Goal: Task Accomplishment & Management: Manage account settings

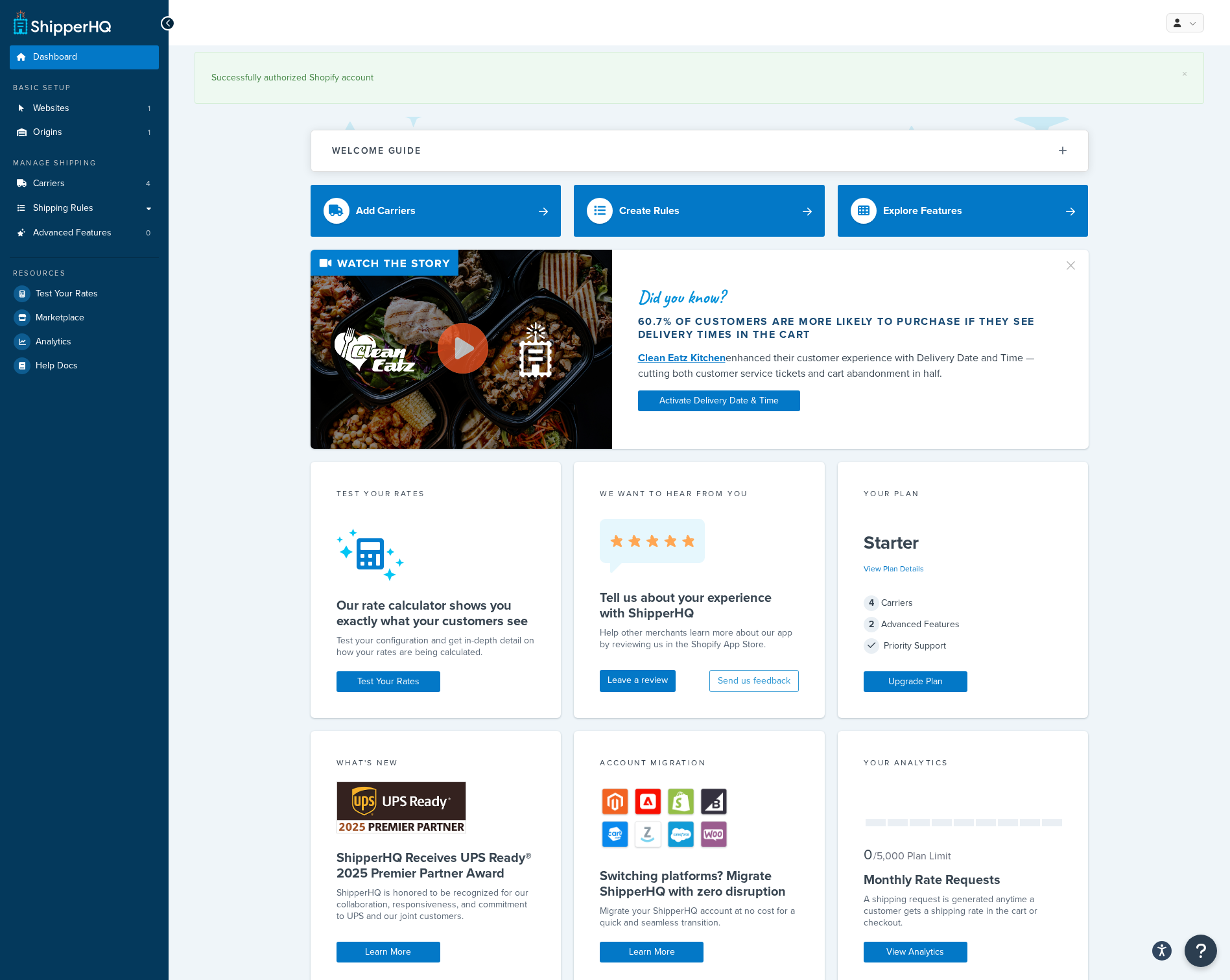
click at [262, 345] on div "Did you know? 60.7% of customers are more likely to purchase if they see delive…" at bounding box center [699, 349] width 1010 height 199
click at [56, 183] on span "Carriers" at bounding box center [49, 183] width 32 height 11
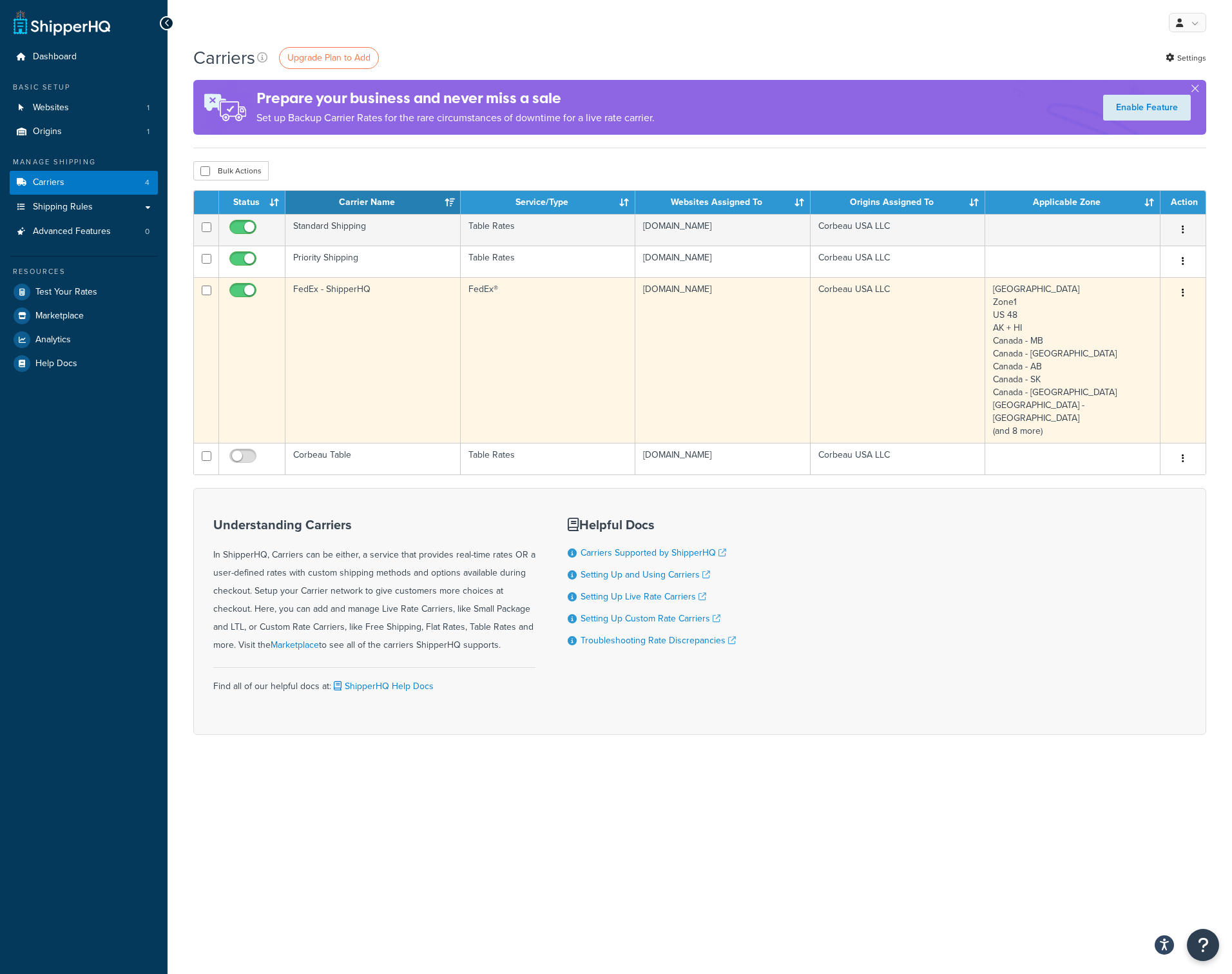
click at [376, 358] on td "FedEx - ShipperHQ" at bounding box center [373, 359] width 175 height 165
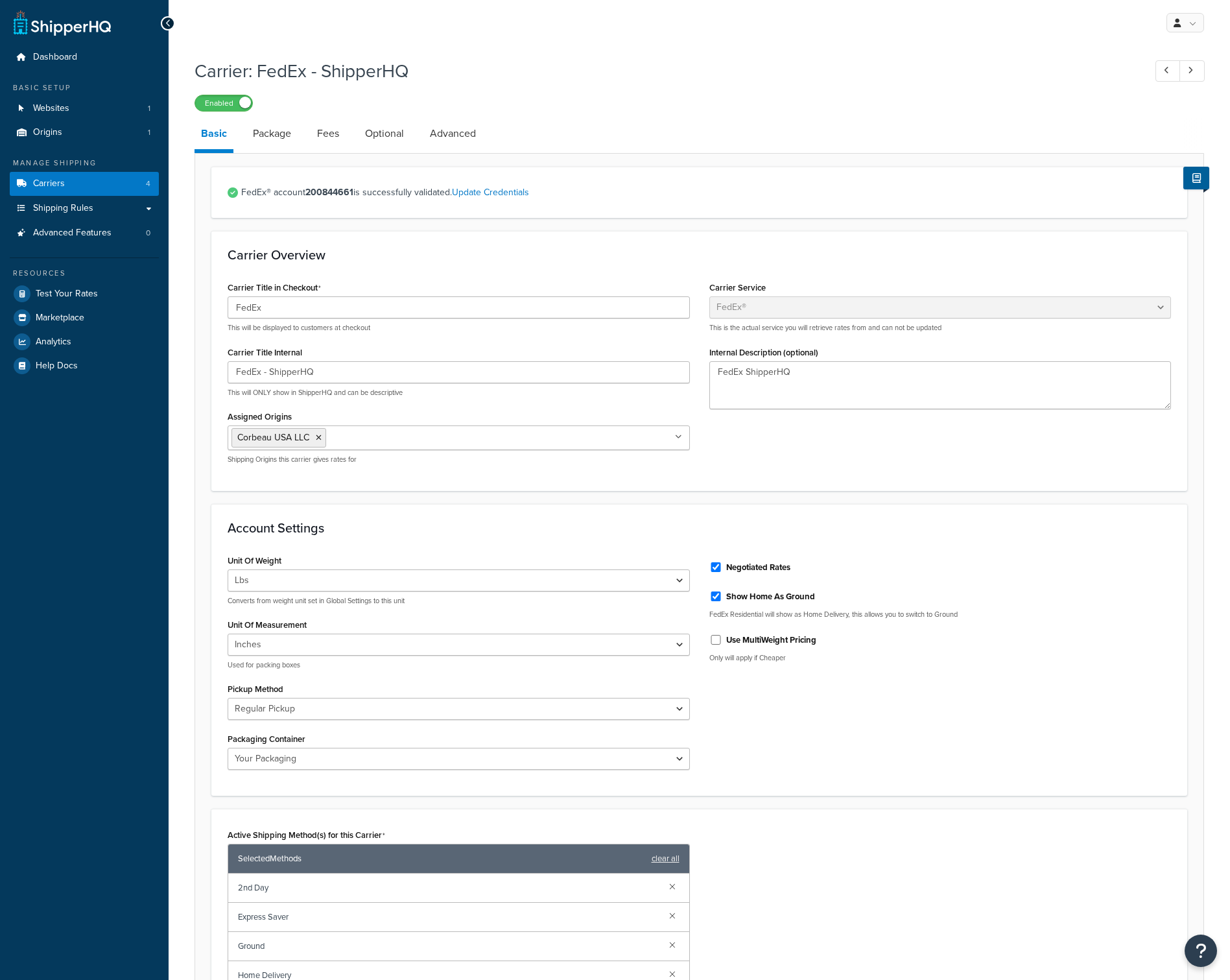
select select "fedEx"
select select "REGULAR_PICKUP"
select select "YOUR_PACKAGING"
click at [373, 139] on link "Optional" at bounding box center [384, 134] width 52 height 31
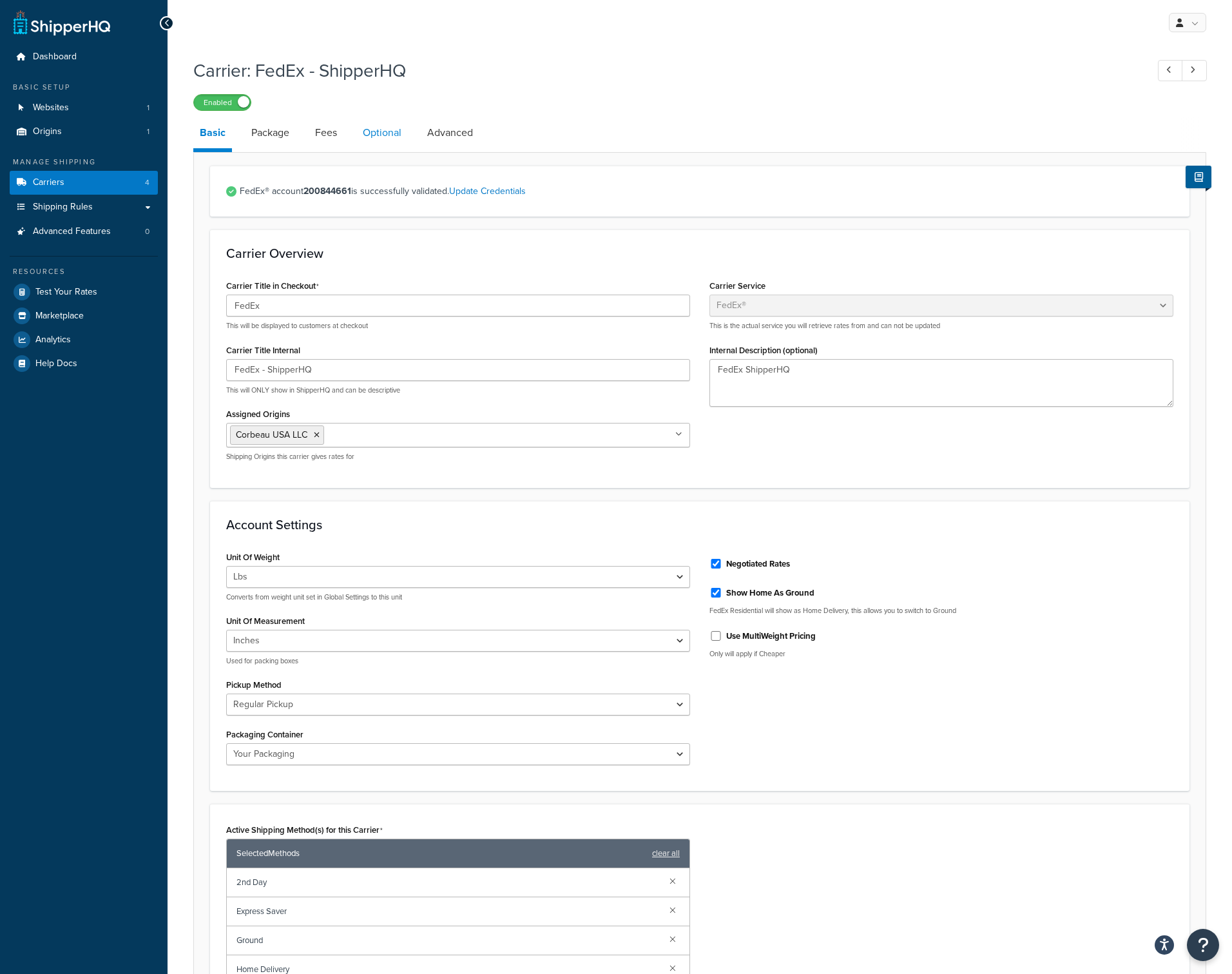
select select "business"
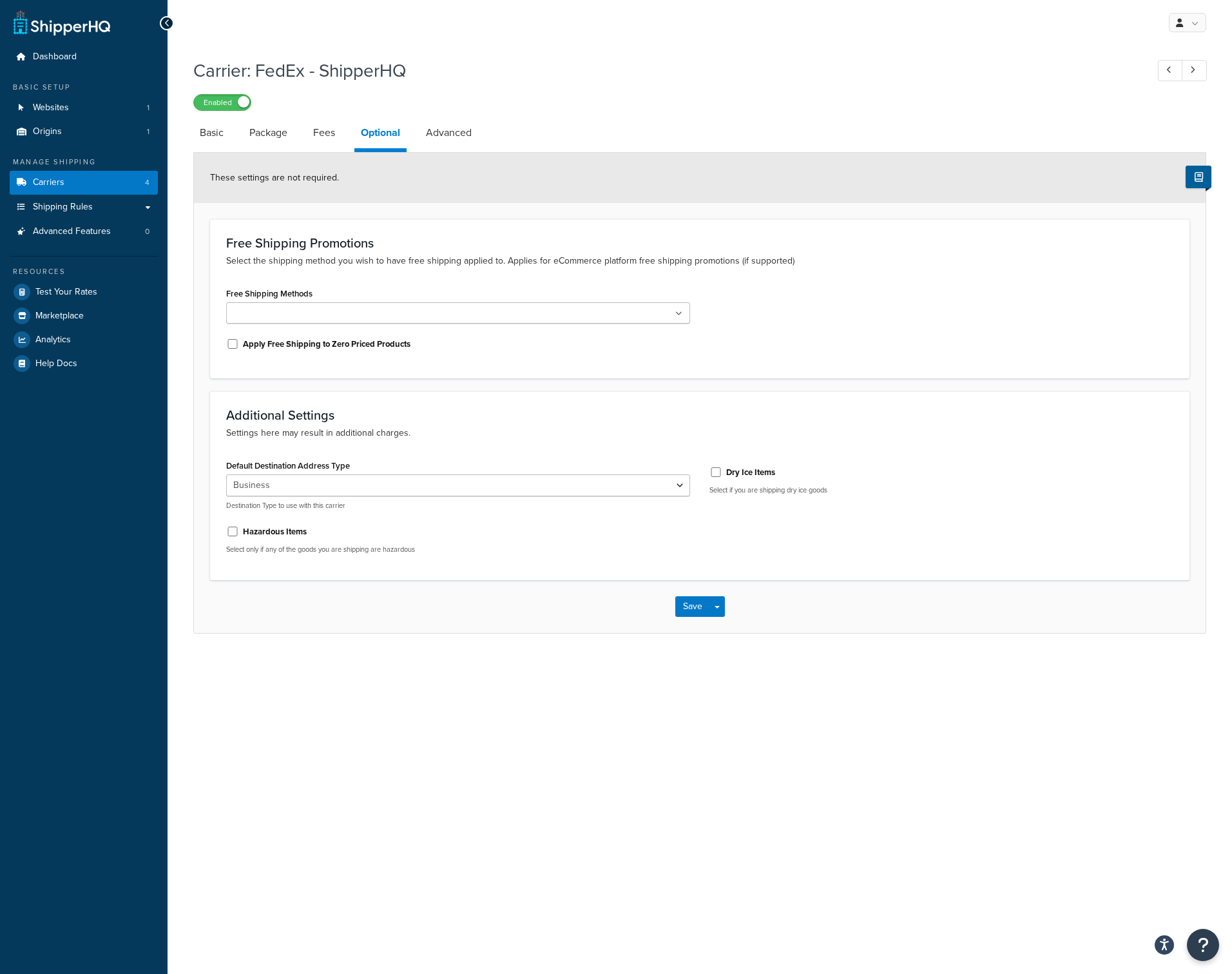
click at [351, 137] on li "Fees" at bounding box center [330, 133] width 48 height 31
click at [329, 137] on link "Fees" at bounding box center [324, 133] width 35 height 31
select select "item"
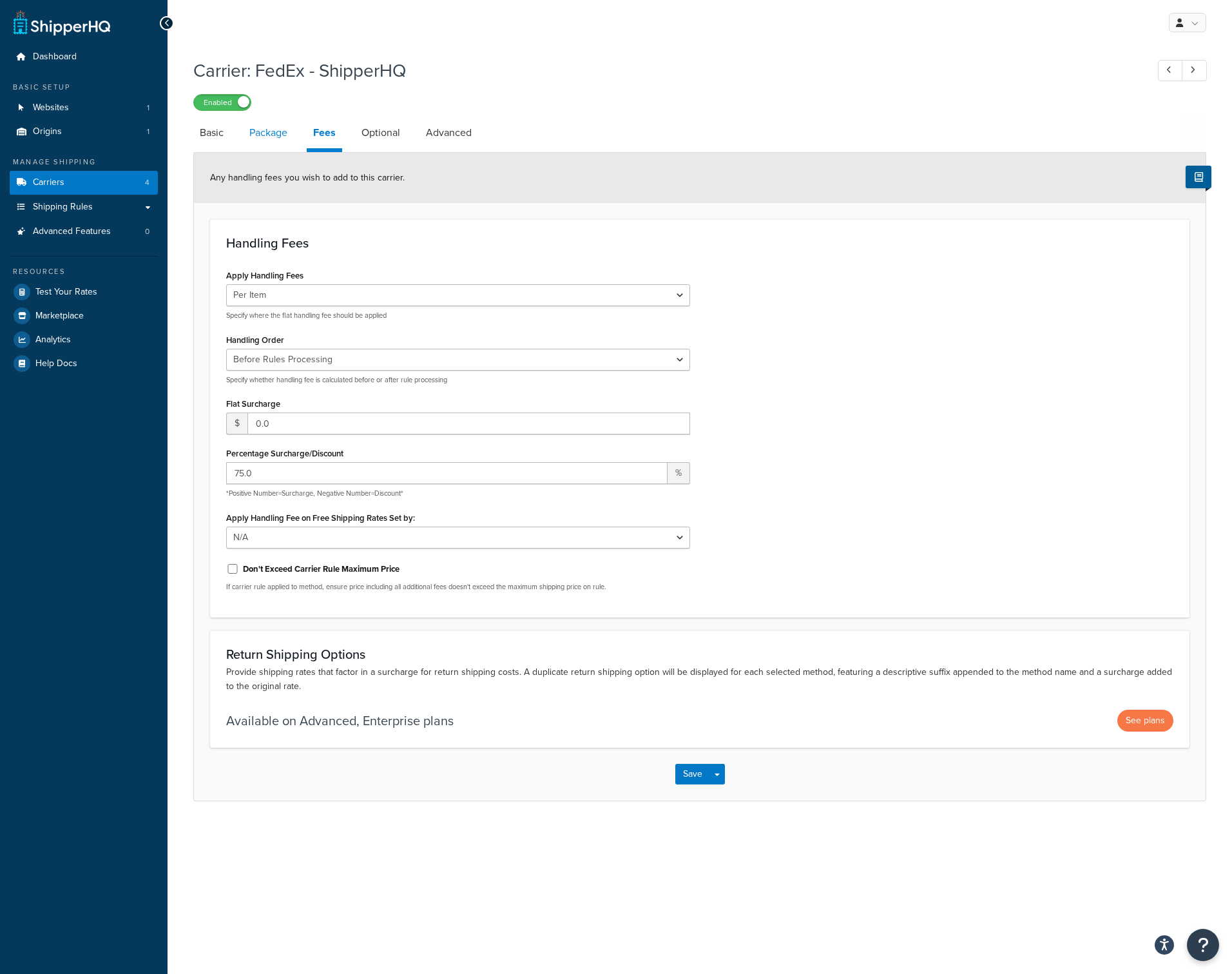
click at [267, 131] on link "Package" at bounding box center [268, 133] width 51 height 31
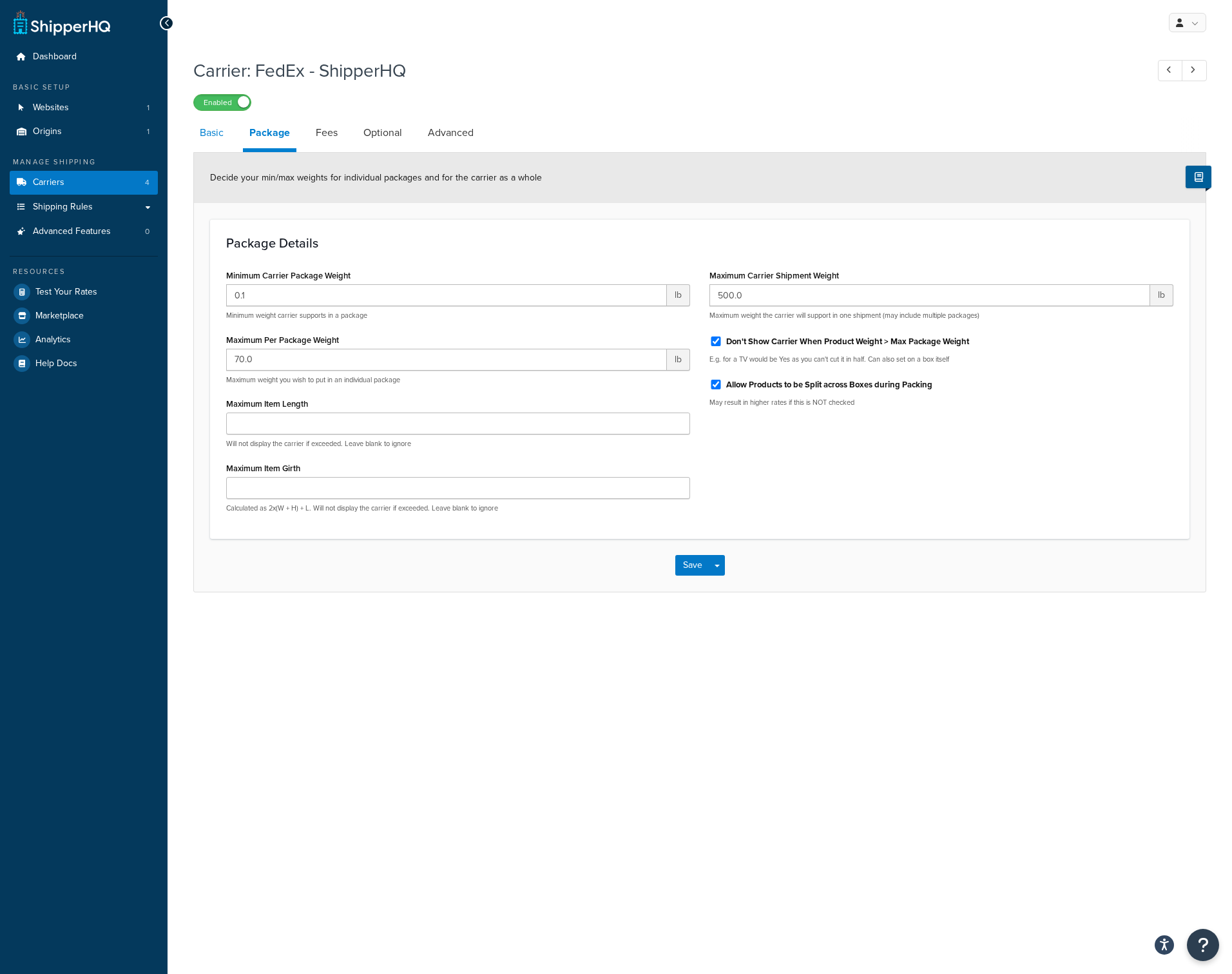
click at [220, 131] on link "Basic" at bounding box center [211, 133] width 37 height 31
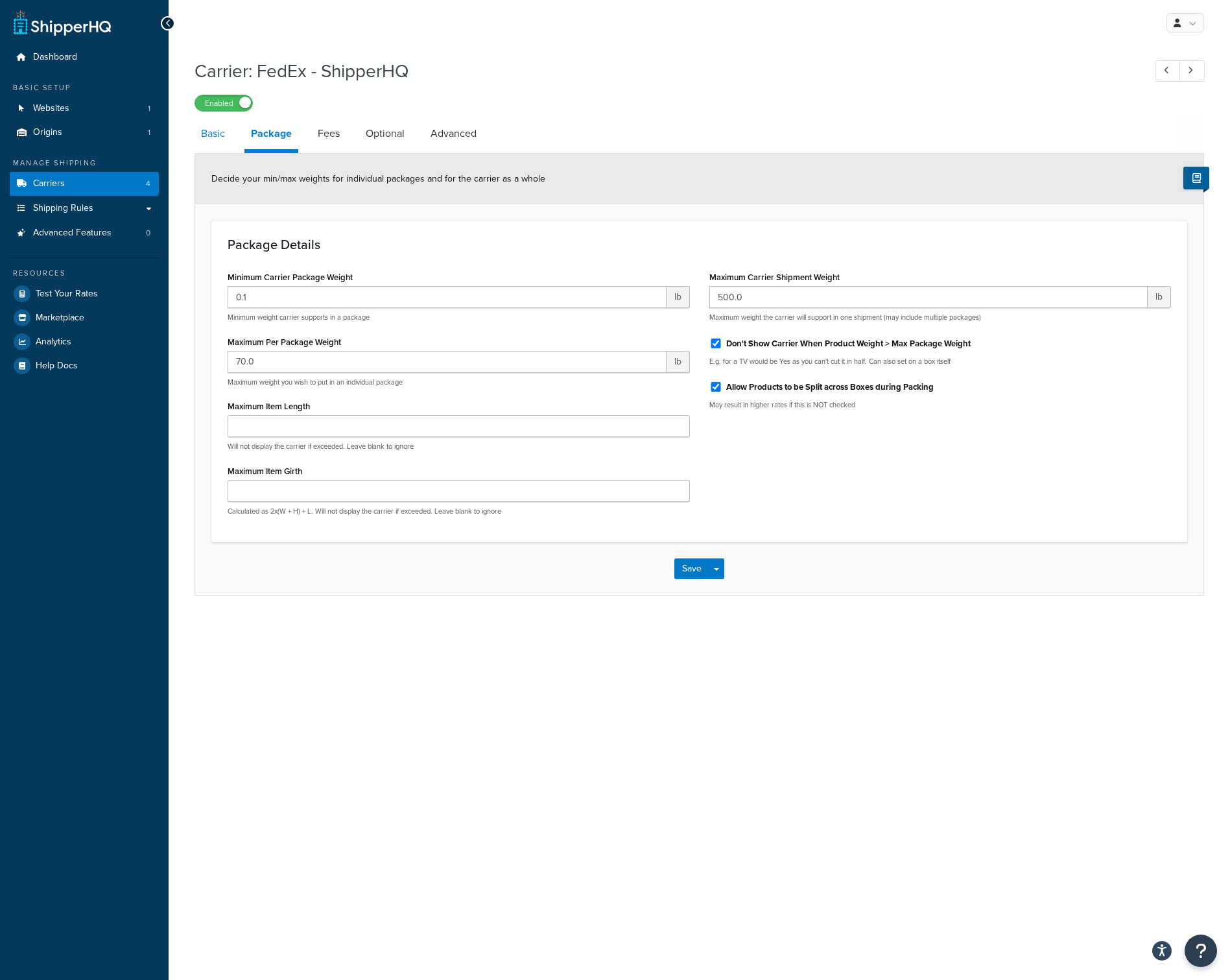
select select "fedEx"
select select "REGULAR_PICKUP"
select select "YOUR_PACKAGING"
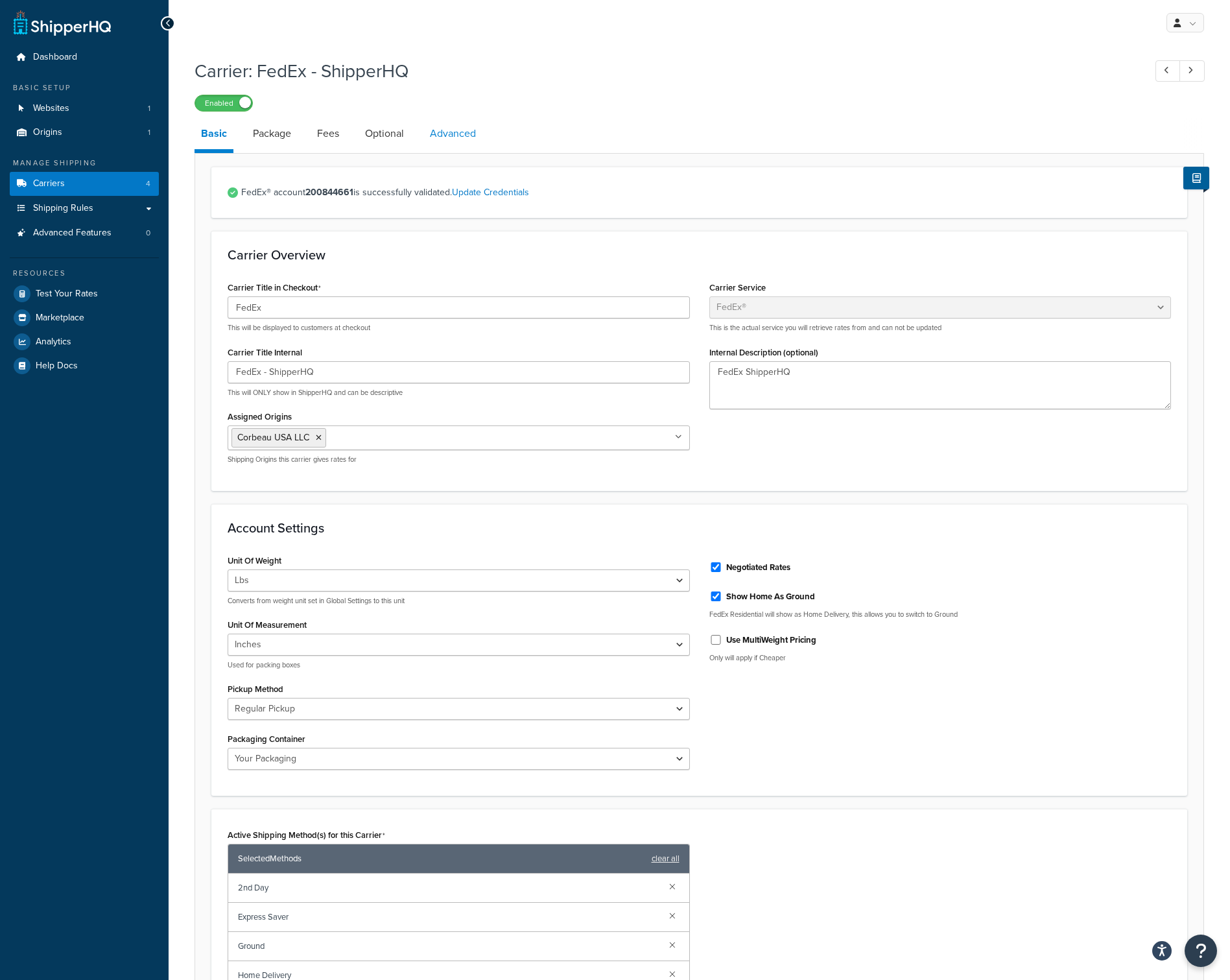
click at [469, 135] on link "Advanced" at bounding box center [453, 134] width 59 height 31
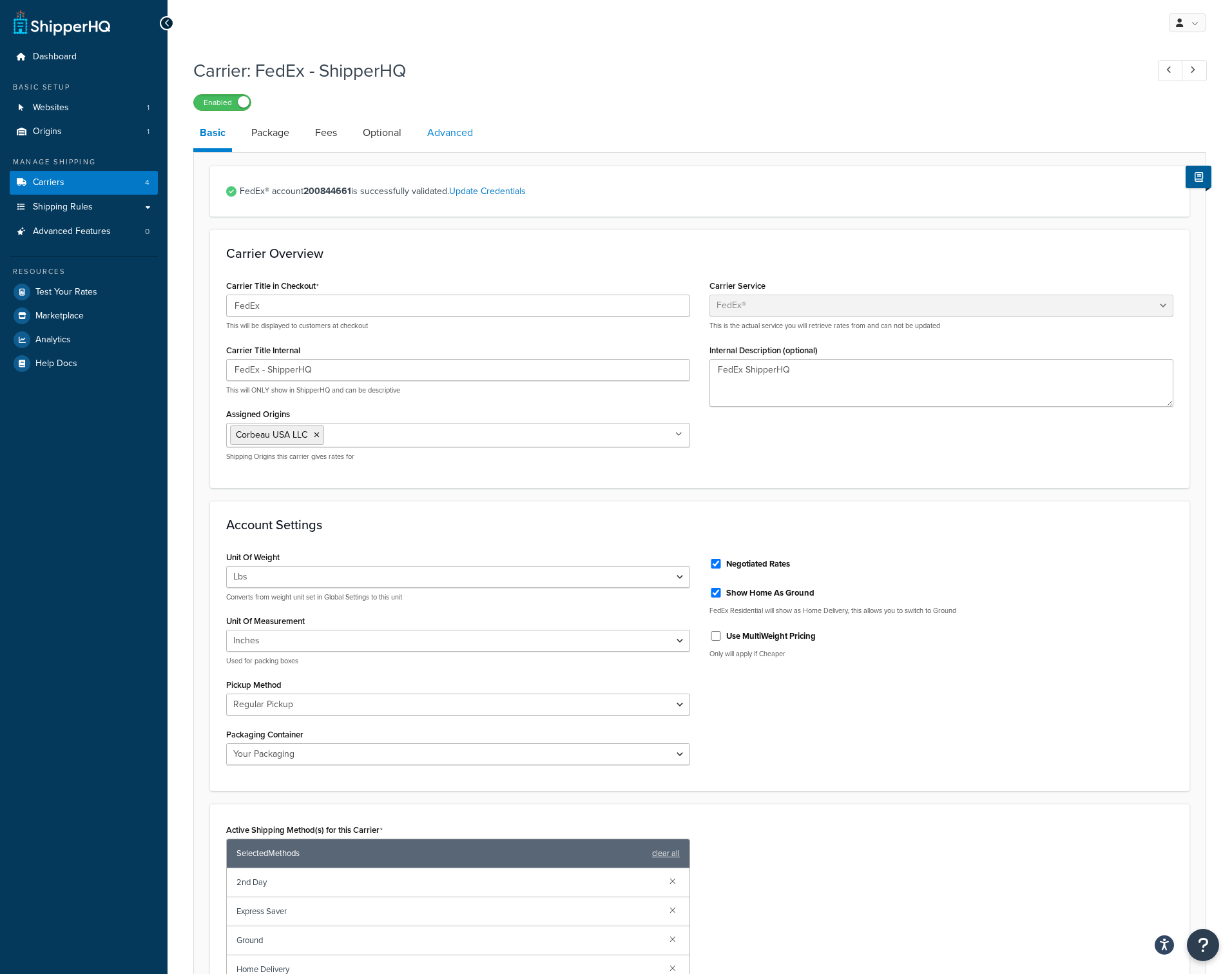
select select "false"
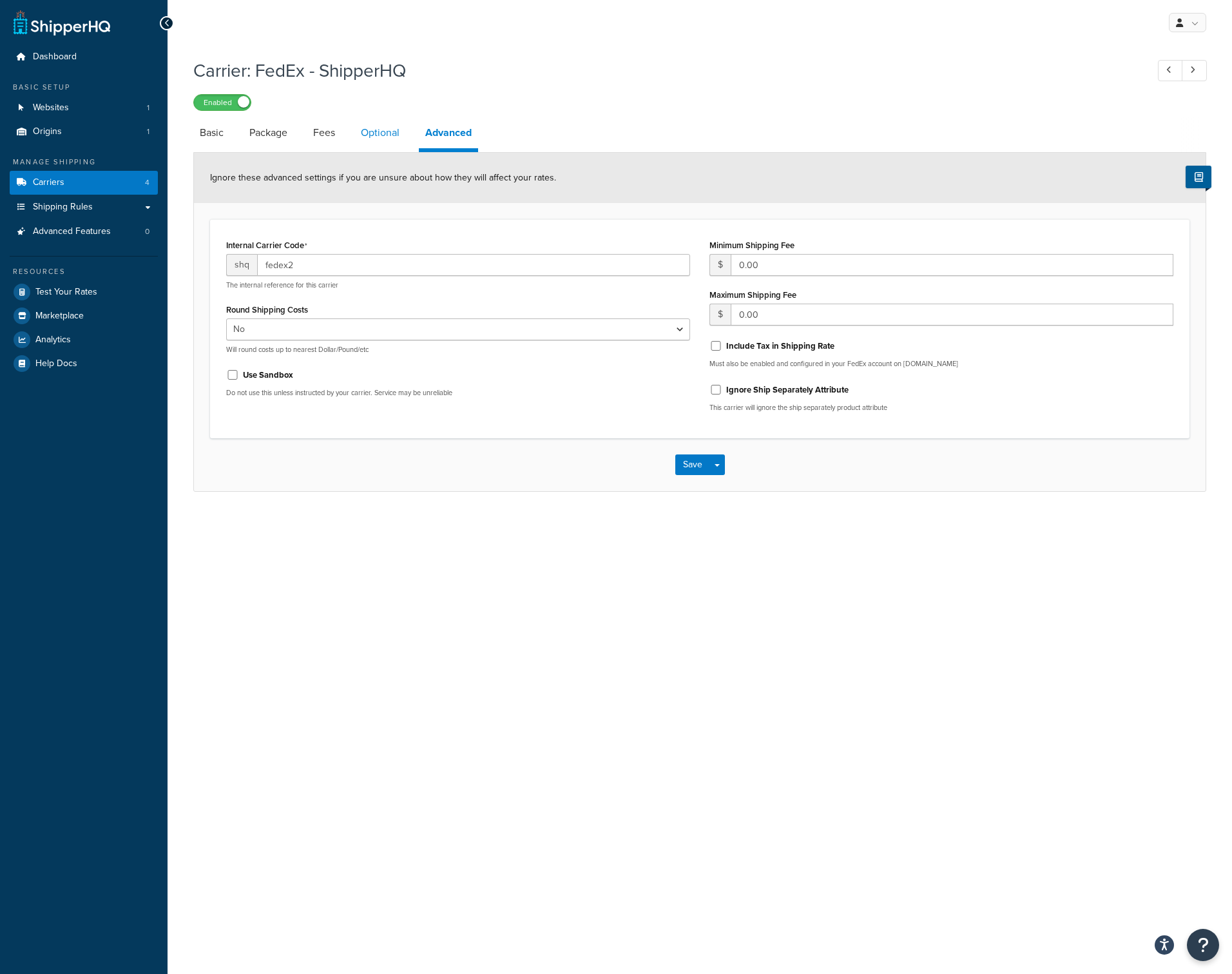
click at [374, 132] on link "Optional" at bounding box center [380, 133] width 51 height 31
select select "business"
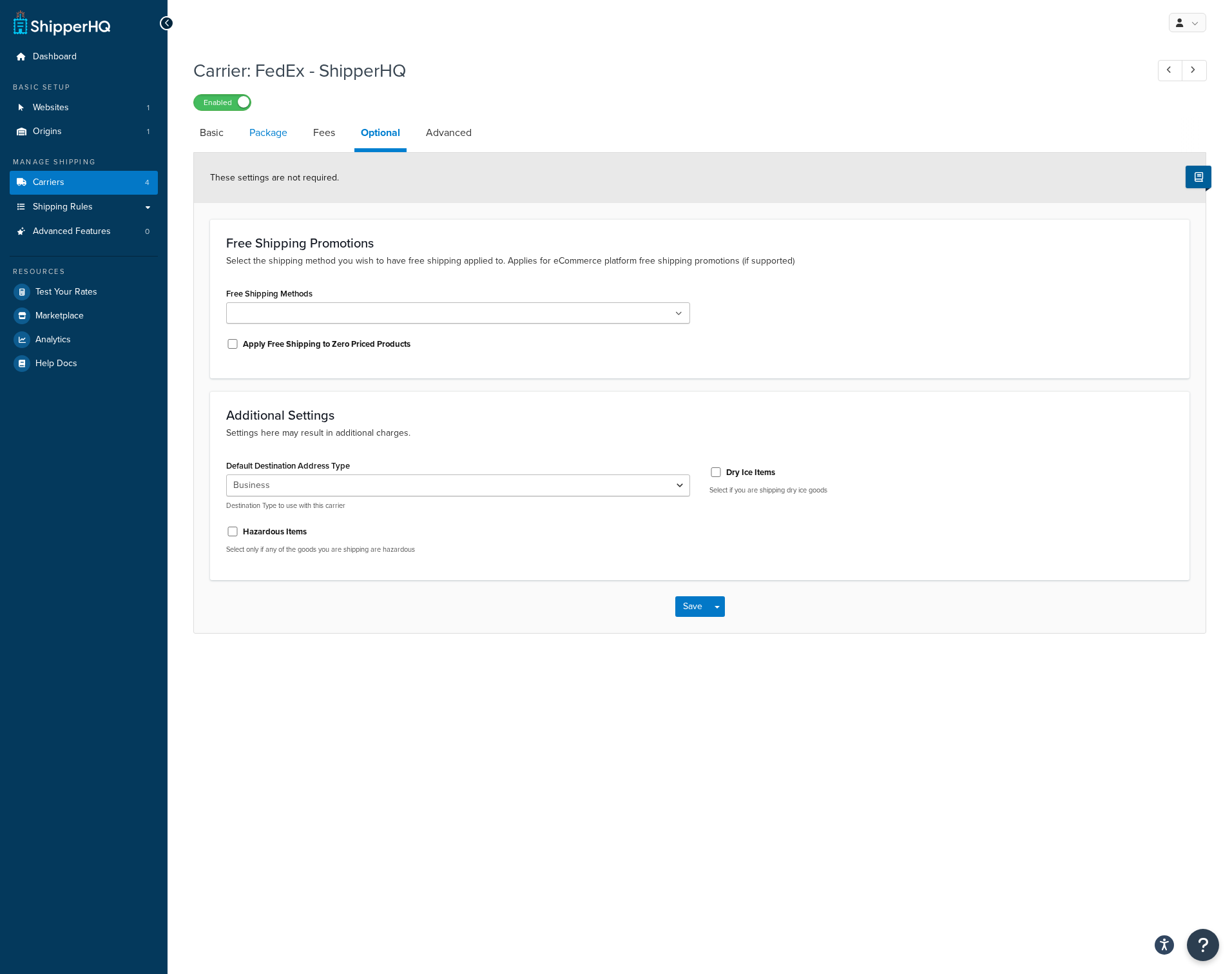
click at [280, 136] on link "Package" at bounding box center [268, 133] width 51 height 31
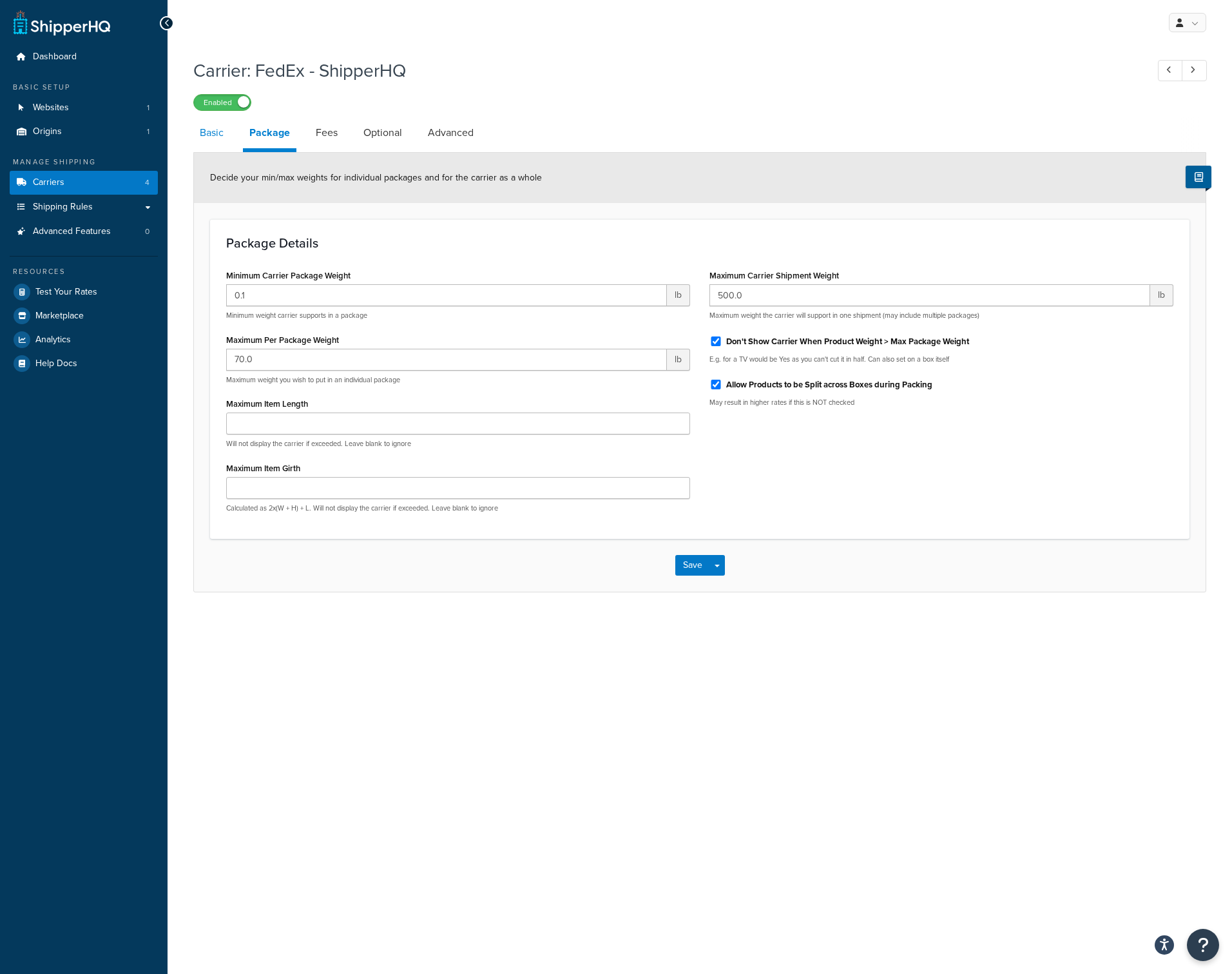
click at [209, 132] on link "Basic" at bounding box center [211, 133] width 37 height 31
select select "fedEx"
select select "REGULAR_PICKUP"
select select "YOUR_PACKAGING"
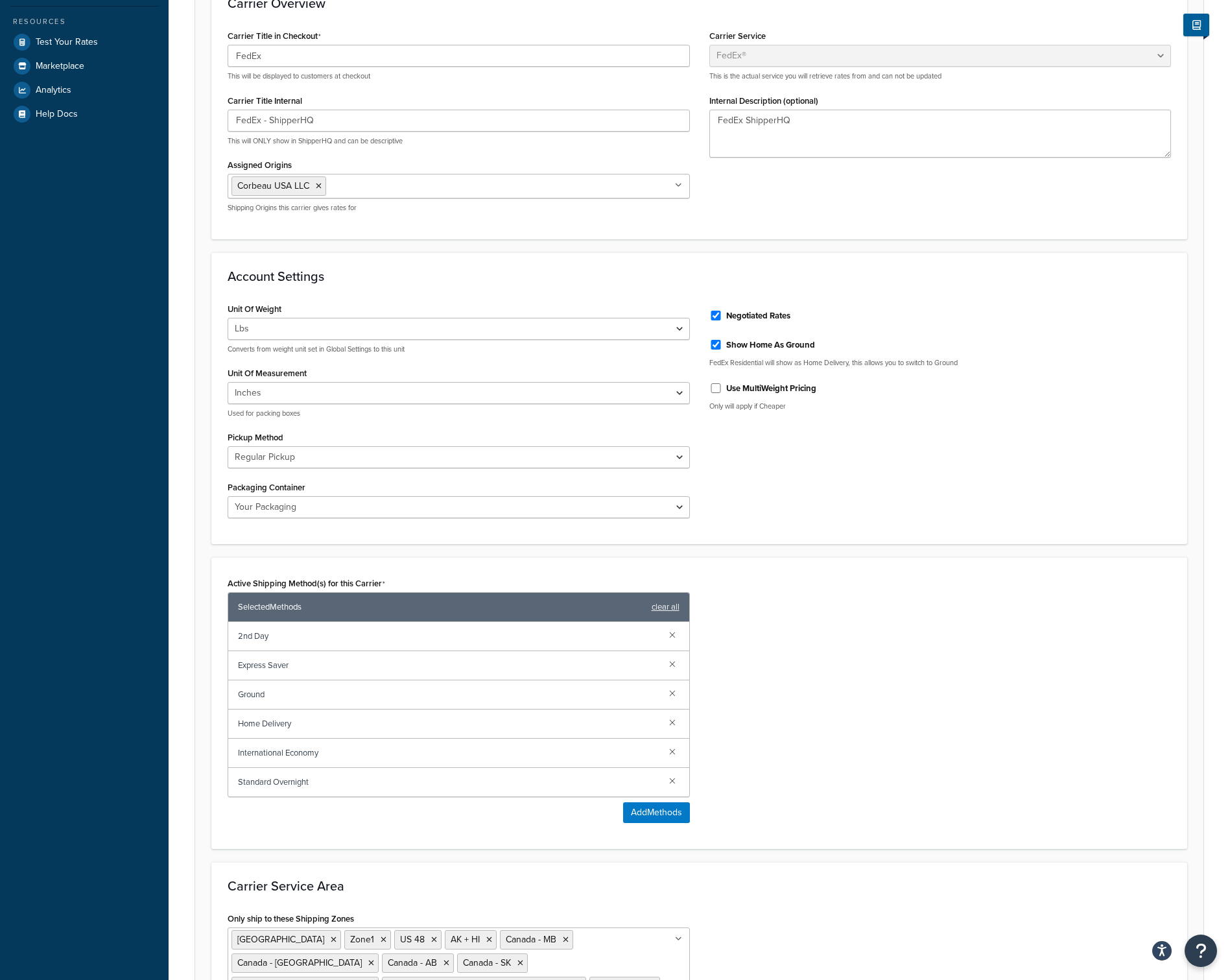
scroll to position [319, 0]
